Goal: Information Seeking & Learning: Check status

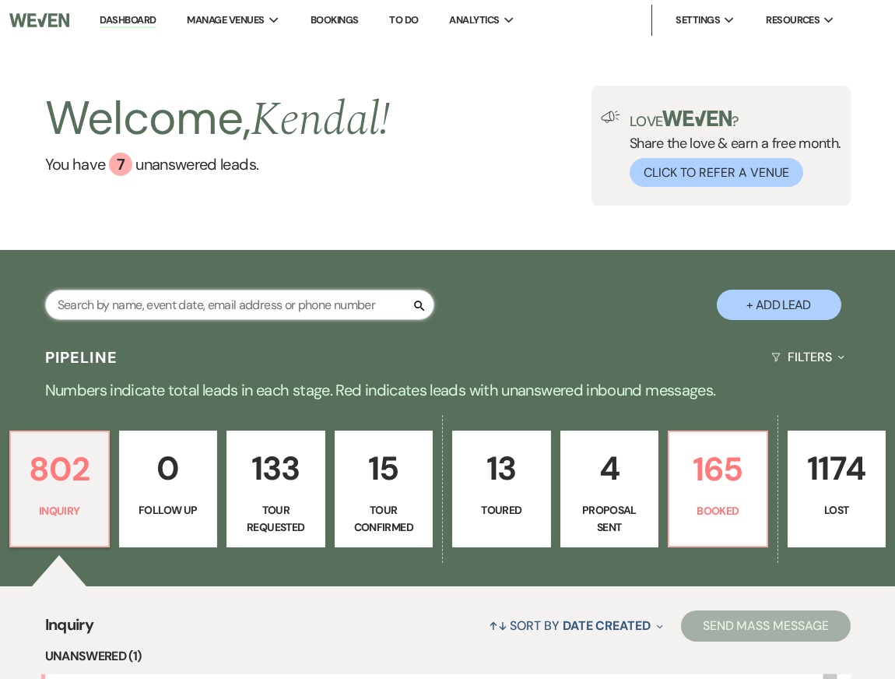
click at [237, 308] on input "text" at bounding box center [239, 304] width 389 height 30
type input "mina"
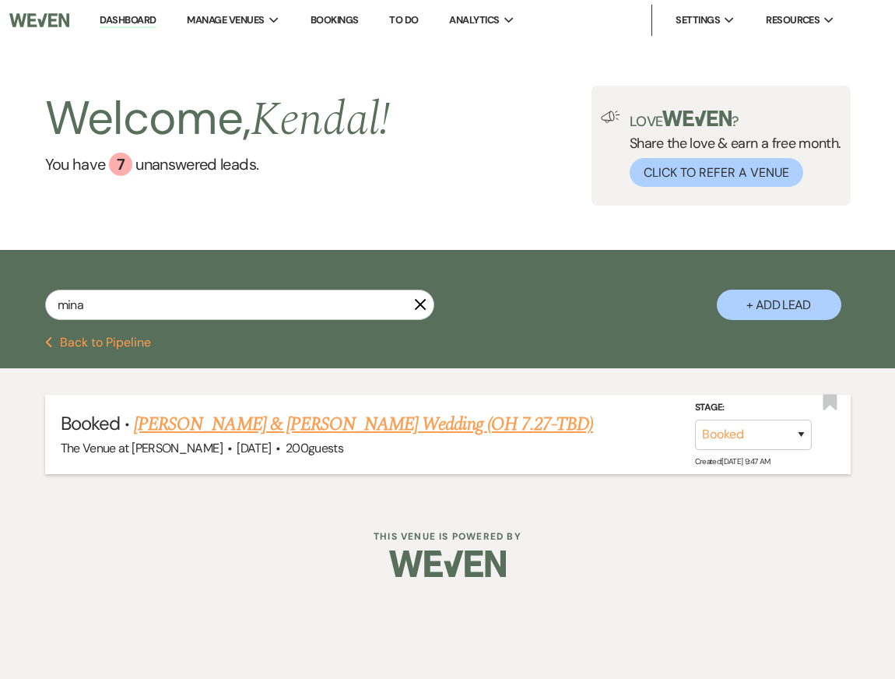
click at [251, 419] on link "[PERSON_NAME] & [PERSON_NAME] Wedding (OH 7.27-TBD)" at bounding box center [363, 424] width 459 height 28
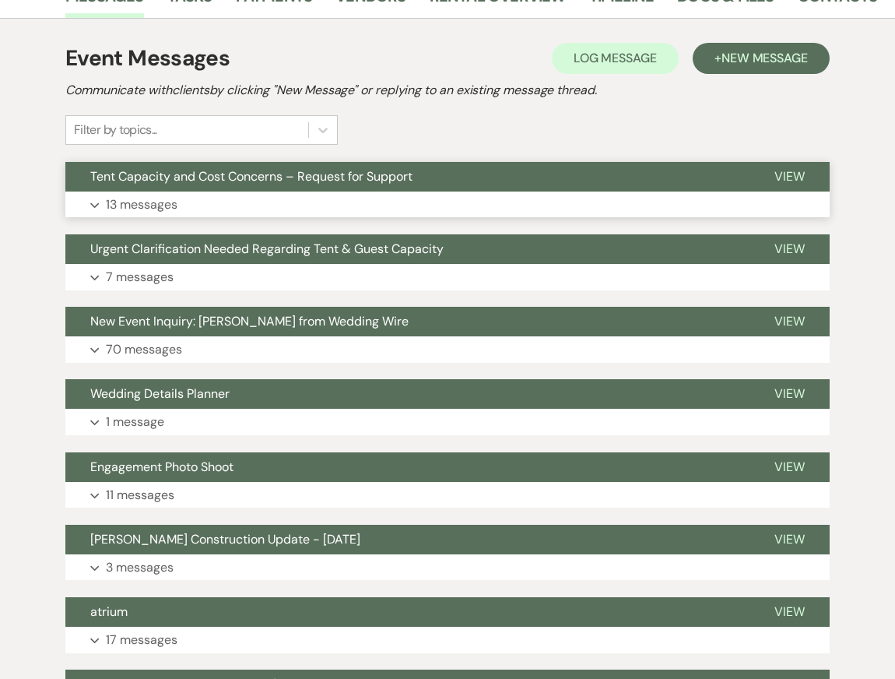
click at [303, 162] on button "Tent Capacity and Cost Concerns – Request for Support" at bounding box center [407, 177] width 684 height 30
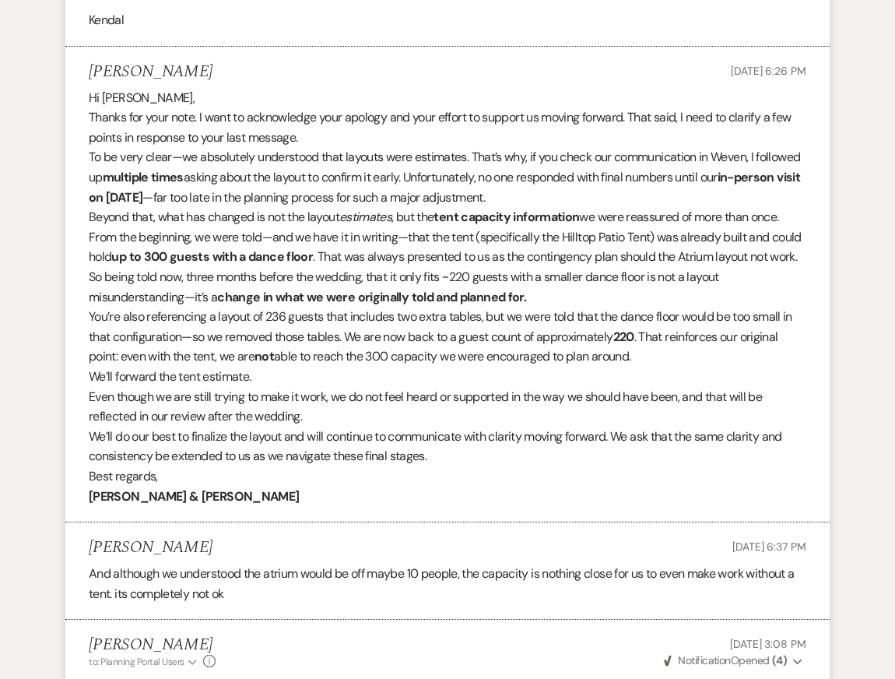
scroll to position [6685, 0]
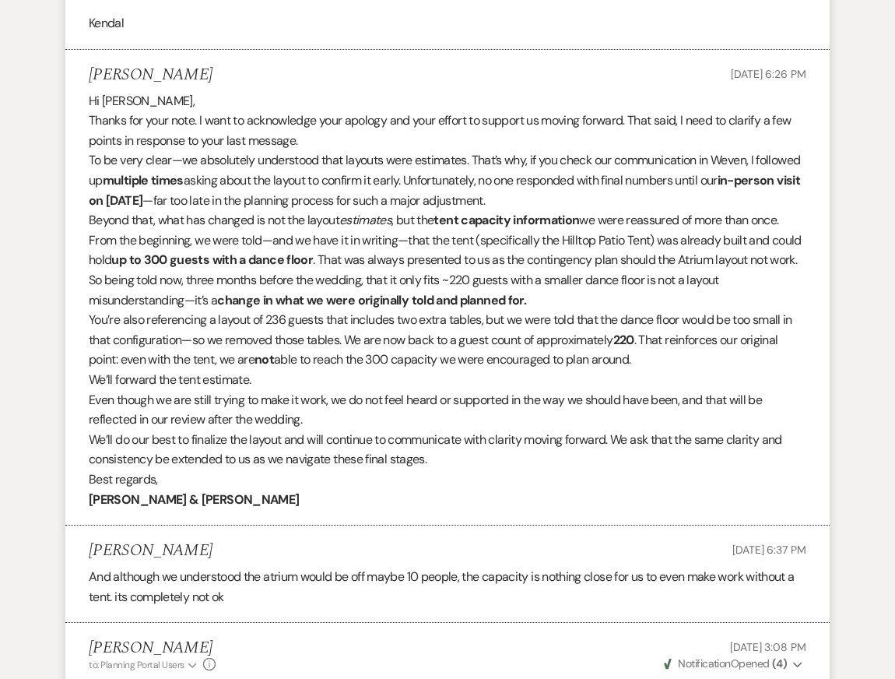
click at [378, 230] on p "Beyond that, what has changed is not the layout estimates , but the tent capaci…" at bounding box center [447, 260] width 717 height 100
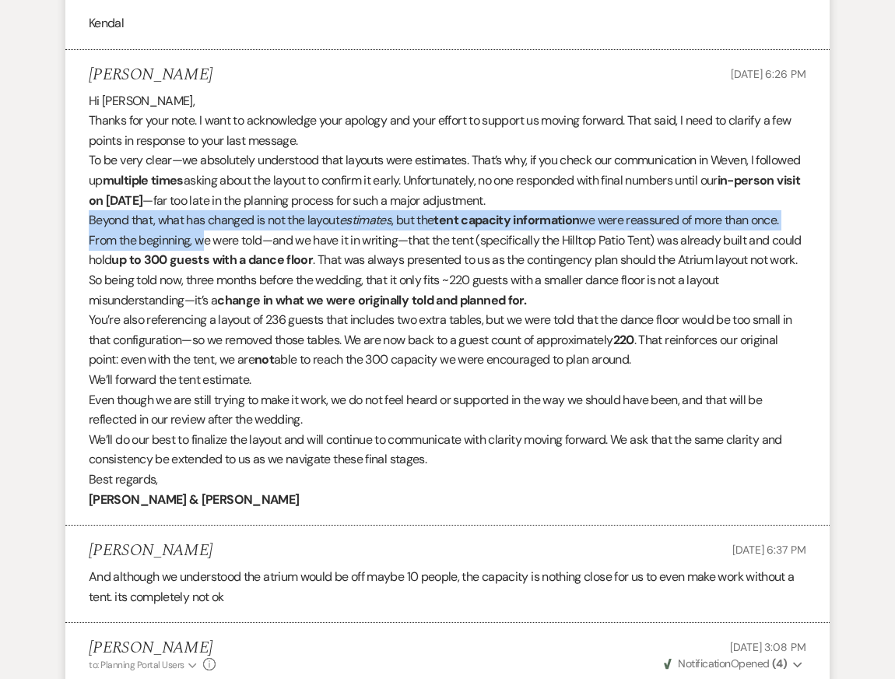
drag, startPoint x: 89, startPoint y: 204, endPoint x: 195, endPoint y: 219, distance: 107.7
click at [195, 219] on p "Beyond that, what has changed is not the layout estimates , but the tent capaci…" at bounding box center [447, 260] width 717 height 100
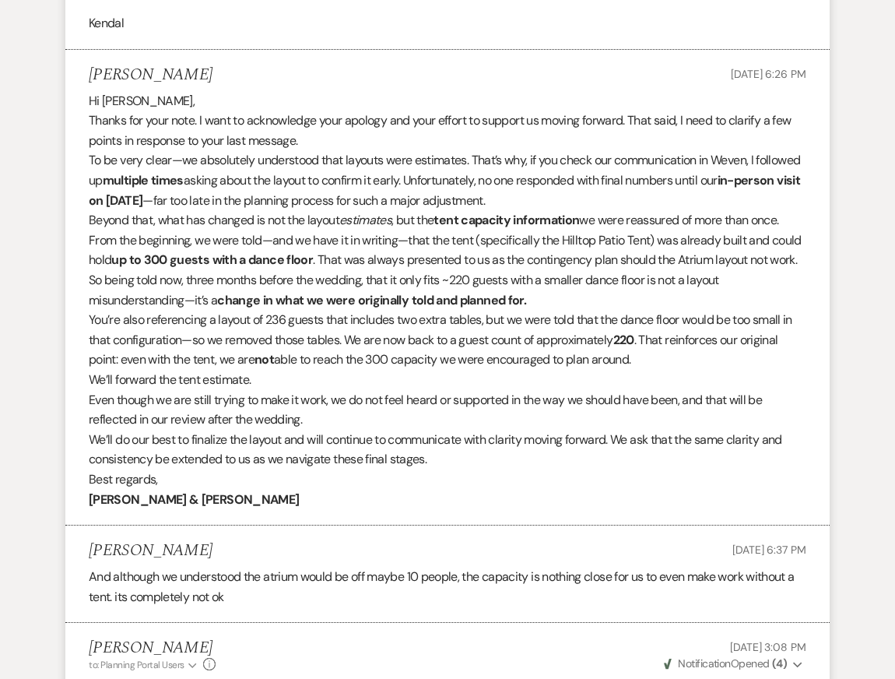
click at [198, 260] on p "Beyond that, what has changed is not the layout estimates , but the tent capaci…" at bounding box center [447, 260] width 717 height 100
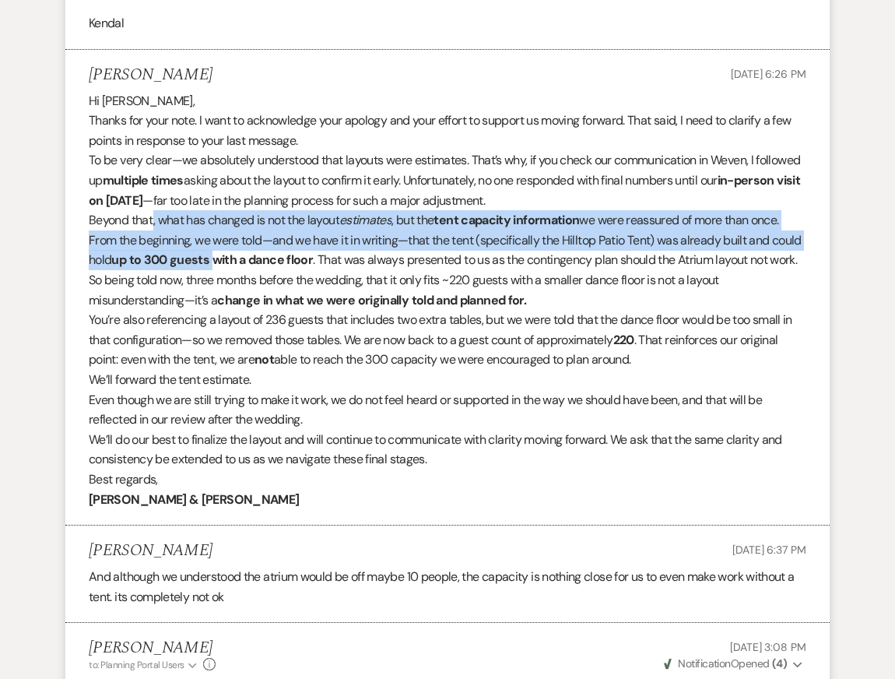
drag, startPoint x: 154, startPoint y: 196, endPoint x: 216, endPoint y: 233, distance: 72.2
click at [216, 233] on p "Beyond that, what has changed is not the layout estimates , but the tent capaci…" at bounding box center [447, 260] width 717 height 100
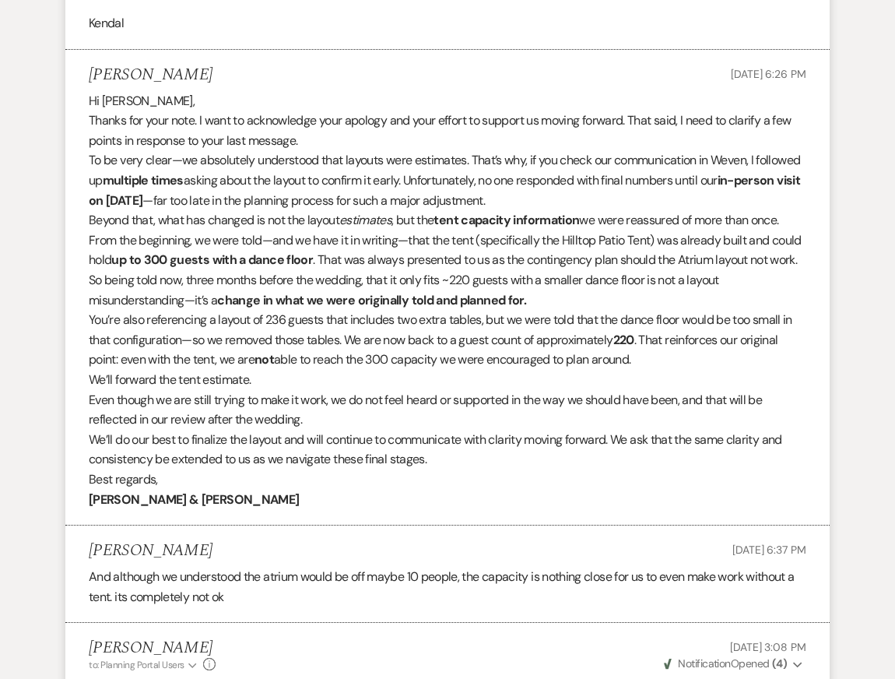
click at [283, 273] on p "Beyond that, what has changed is not the layout estimates , but the tent capaci…" at bounding box center [447, 260] width 717 height 100
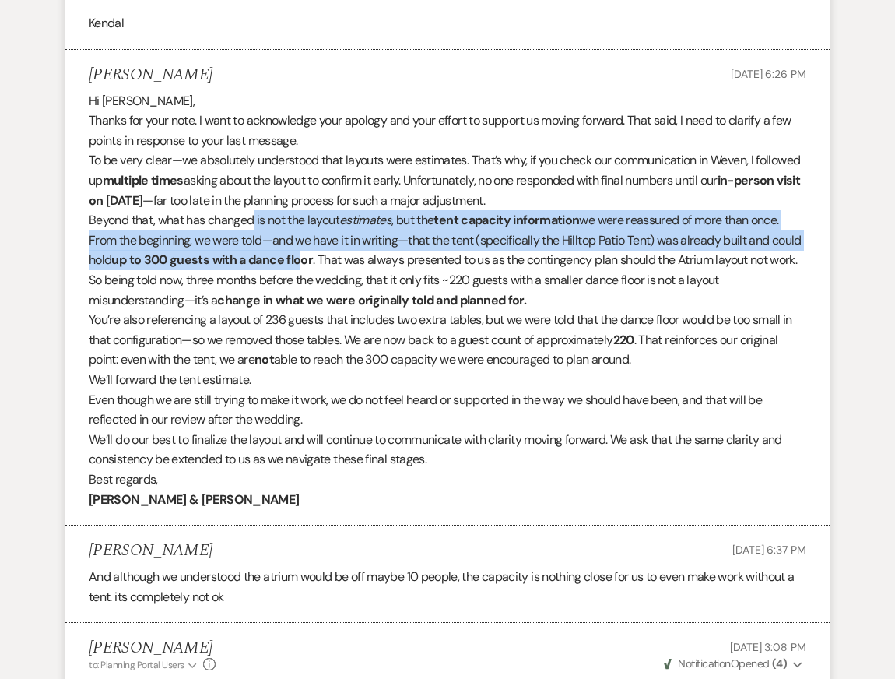
drag, startPoint x: 254, startPoint y: 198, endPoint x: 302, endPoint y: 247, distance: 67.7
click at [303, 247] on p "Beyond that, what has changed is not the layout estimates , but the tent capaci…" at bounding box center [447, 260] width 717 height 100
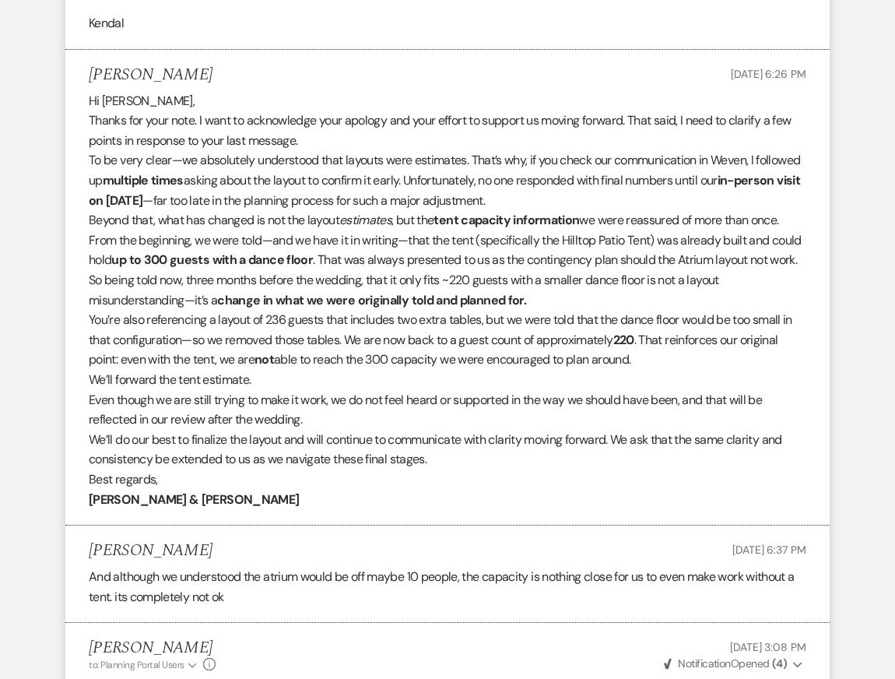
click at [343, 292] on strong "change in what we were originally told and planned for." at bounding box center [371, 300] width 309 height 16
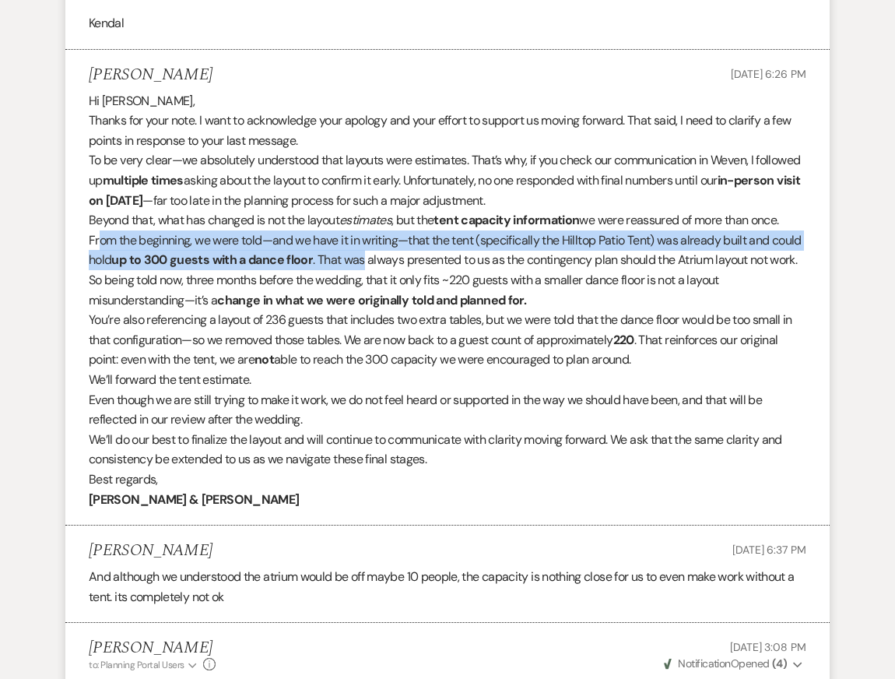
drag, startPoint x: 94, startPoint y: 224, endPoint x: 364, endPoint y: 237, distance: 270.4
click at [364, 237] on p "Beyond that, what has changed is not the layout estimates , but the tent capaci…" at bounding box center [447, 260] width 717 height 100
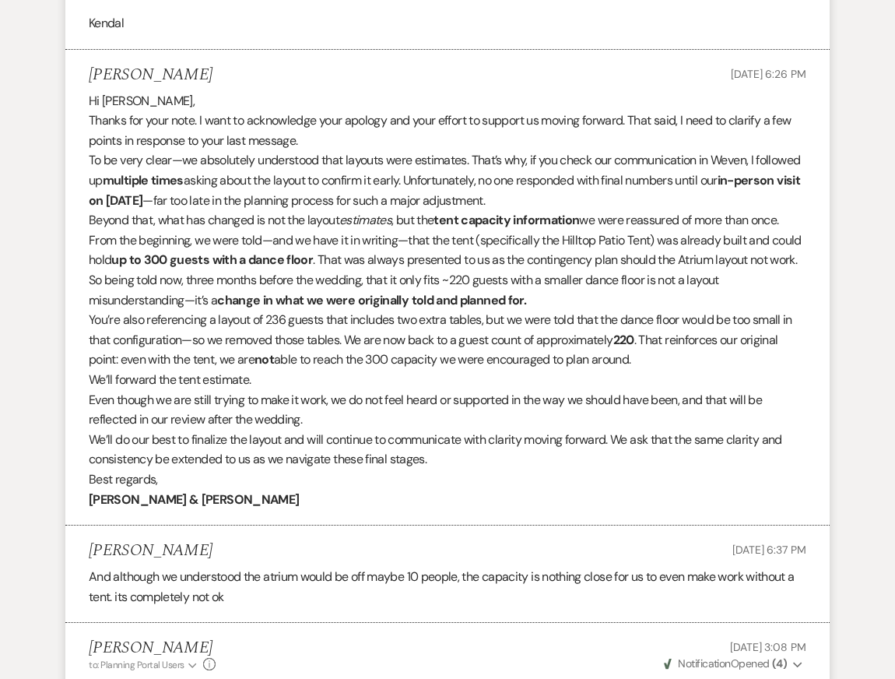
click at [374, 150] on p "To be very clear—we absolutely understood that layouts were estimates. That’s w…" at bounding box center [447, 180] width 717 height 60
drag, startPoint x: 103, startPoint y: 242, endPoint x: 332, endPoint y: 237, distance: 228.9
click at [332, 238] on p "Beyond that, what has changed is not the layout estimates , but the tent capaci…" at bounding box center [447, 260] width 717 height 100
click at [493, 216] on p "Beyond that, what has changed is not the layout estimates , but the tent capaci…" at bounding box center [447, 260] width 717 height 100
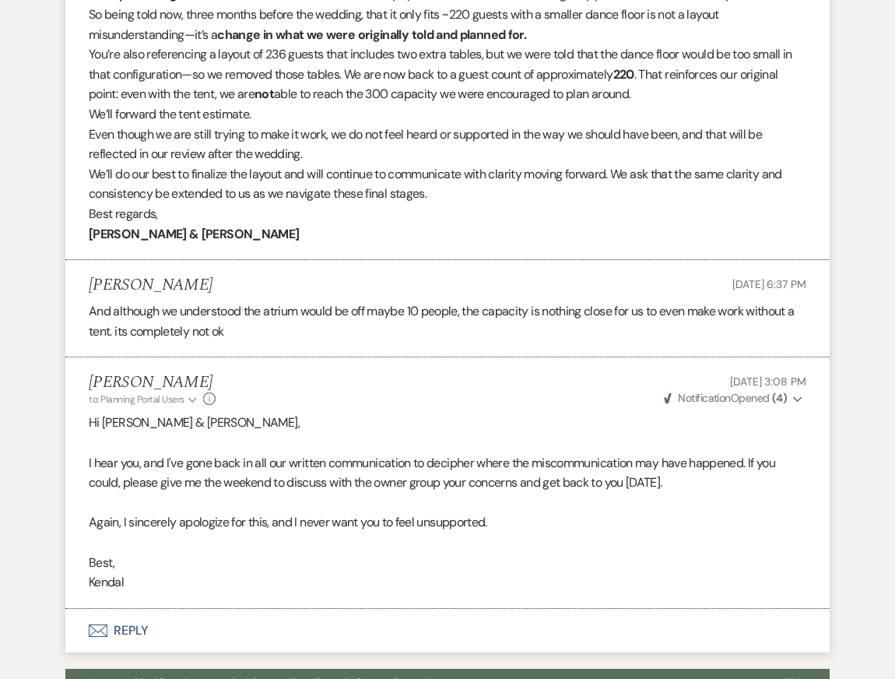
scroll to position [6959, 0]
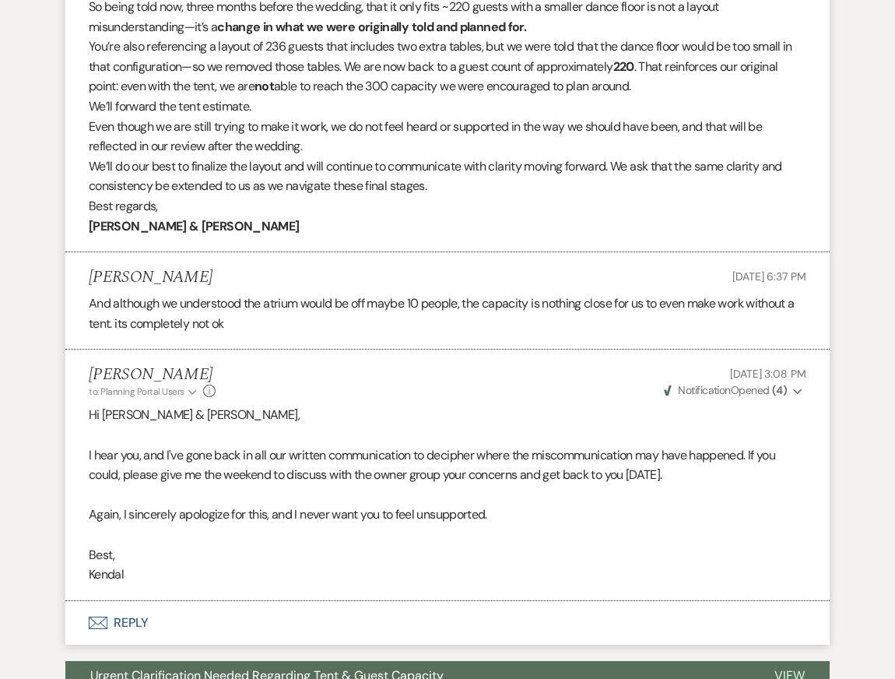
click at [571, 545] on p "Best," at bounding box center [447, 555] width 717 height 20
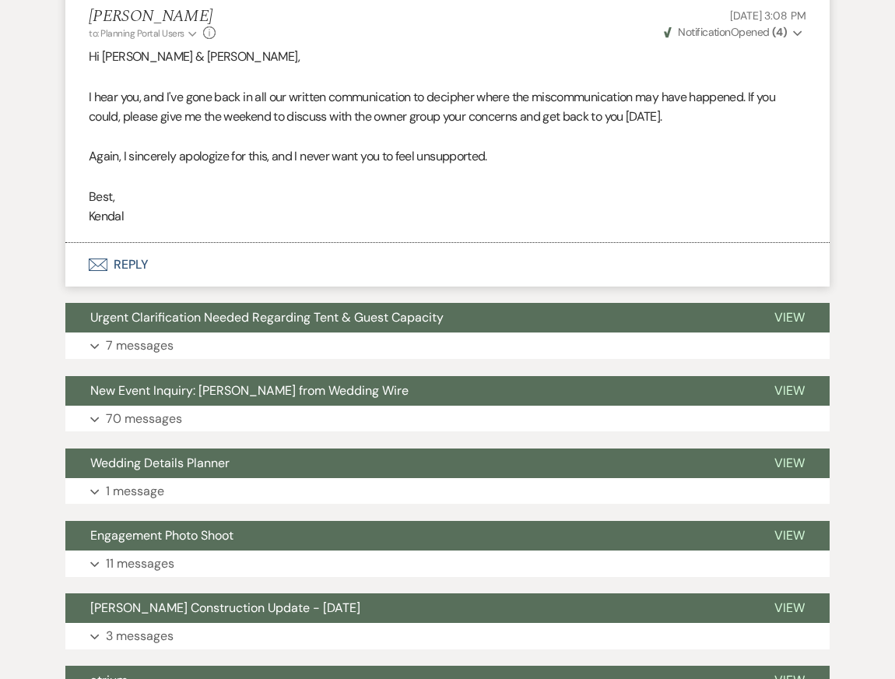
scroll to position [7018, 0]
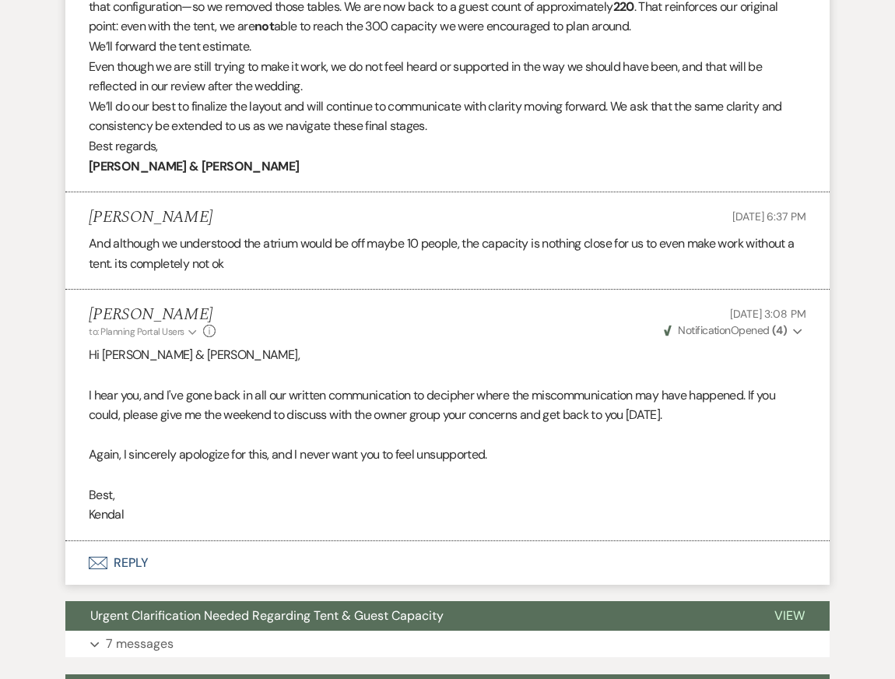
click at [563, 444] on p "Again, I sincerely apologize for this, and I never want you to feel unsupported." at bounding box center [447, 454] width 717 height 20
click at [560, 485] on p "Best," at bounding box center [447, 495] width 717 height 20
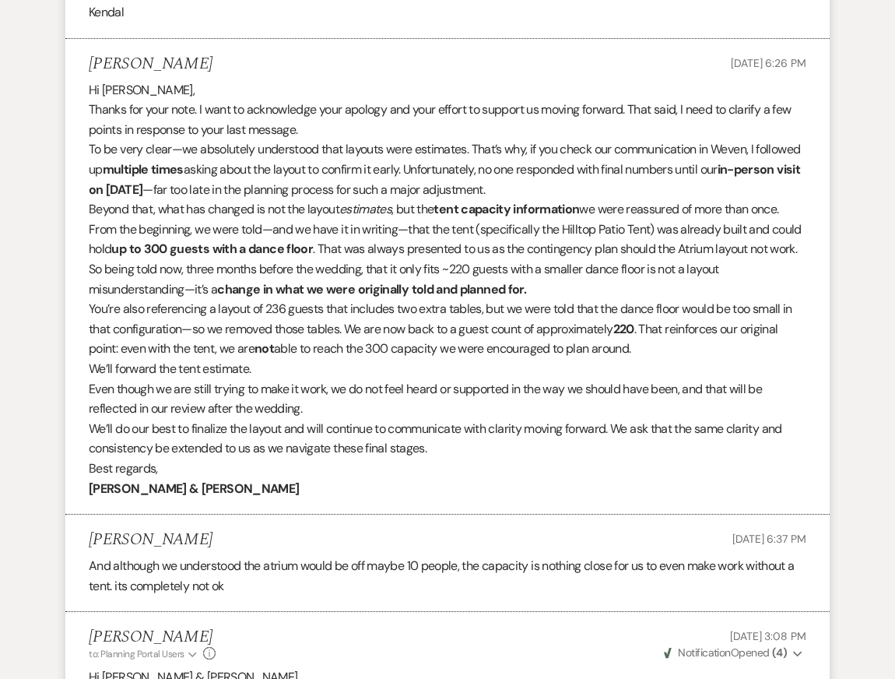
scroll to position [6692, 0]
